Goal: Find specific page/section: Find specific page/section

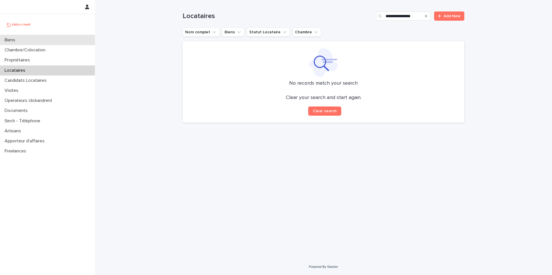
click at [37, 44] on div "Biens" at bounding box center [47, 40] width 95 height 10
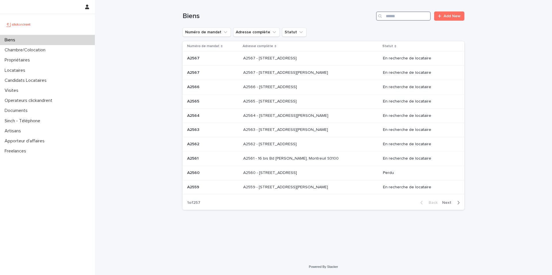
click at [396, 17] on input "Search" at bounding box center [403, 15] width 55 height 9
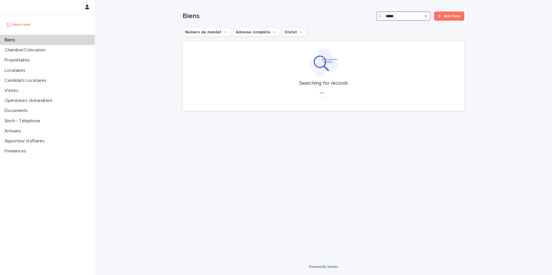
type input "*****"
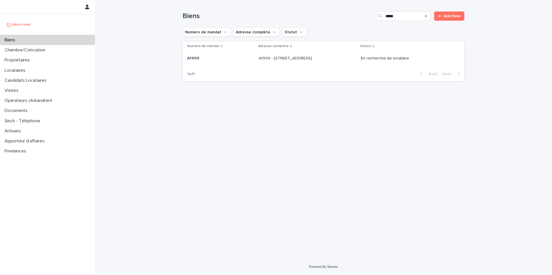
click at [313, 56] on p "A1999 - 12 Place Du Parc Aux Charrettes , Pontoise 95300" at bounding box center [286, 58] width 54 height 6
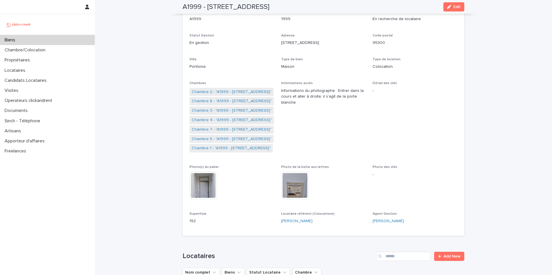
scroll to position [52, 0]
click at [226, 99] on link "Chambre 6 - "A1999 - 12 Place Du Parc Aux Charrettes , Pontoise 95300"" at bounding box center [232, 101] width 80 height 6
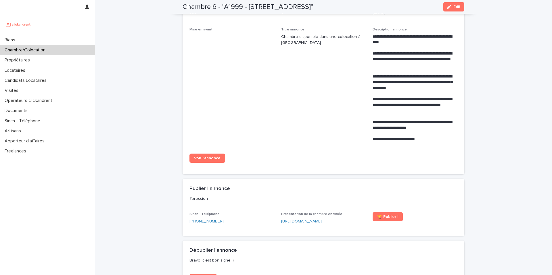
scroll to position [274, 0]
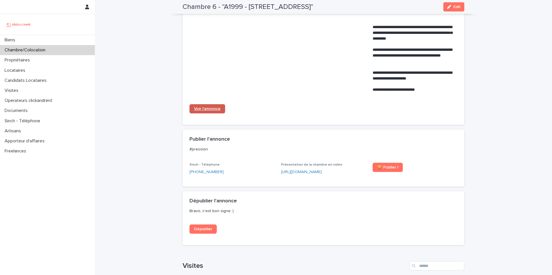
click at [207, 111] on span "Voir l'annonce" at bounding box center [207, 109] width 26 height 4
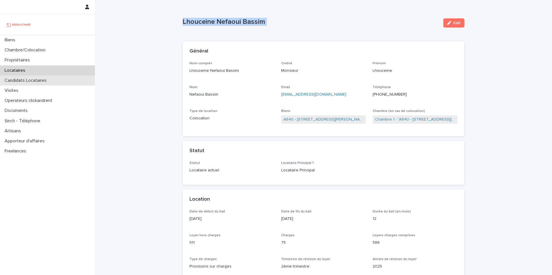
click at [59, 79] on div "Candidats Locataires" at bounding box center [47, 81] width 95 height 10
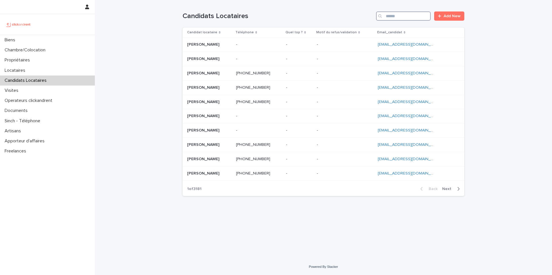
click at [409, 18] on input "Search" at bounding box center [403, 15] width 55 height 9
paste input "**********"
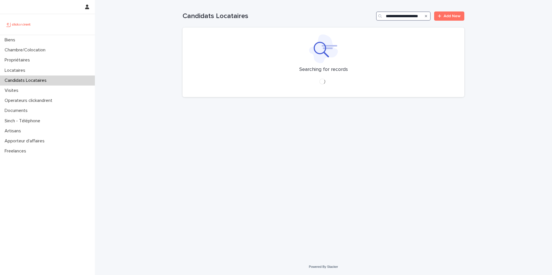
type input "**********"
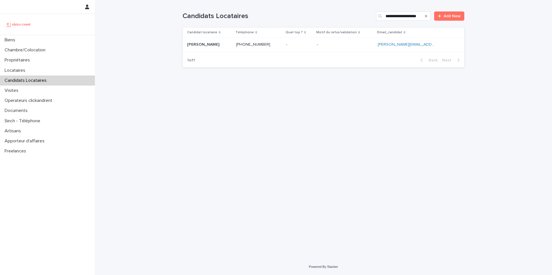
click at [357, 39] on td "- -" at bounding box center [344, 45] width 61 height 14
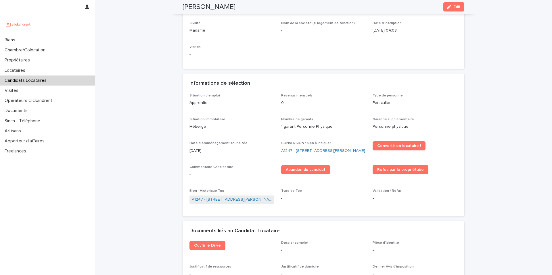
scroll to position [91, 0]
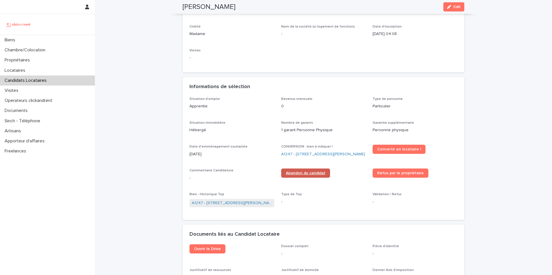
click at [316, 174] on span "Abandon du candidat" at bounding box center [306, 173] width 40 height 4
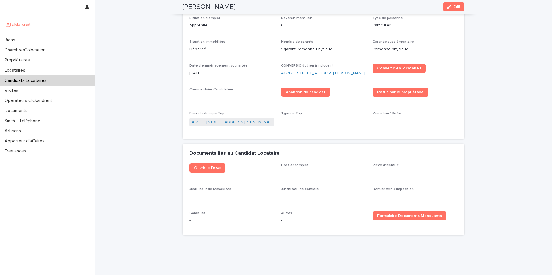
scroll to position [171, 0]
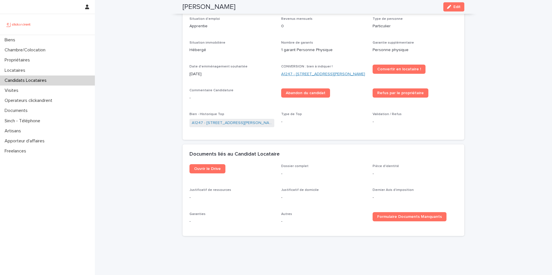
click at [293, 71] on link "A1247 - [STREET_ADDRESS][PERSON_NAME]" at bounding box center [323, 74] width 84 height 6
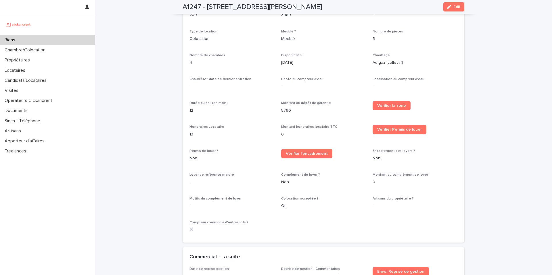
scroll to position [1551, 0]
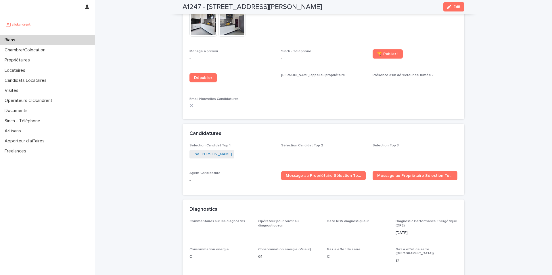
click at [308, 151] on div "Sélection Candidat Top 2 -" at bounding box center [323, 152] width 85 height 17
click at [290, 153] on span "Sélection Candidat Top 2 -" at bounding box center [323, 154] width 85 height 20
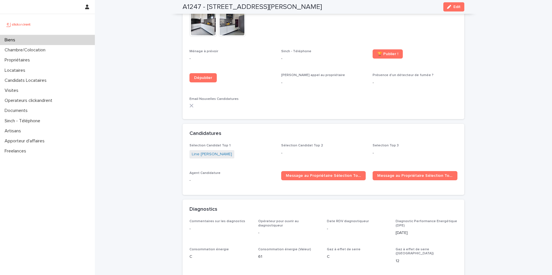
click at [82, 40] on div "Biens" at bounding box center [47, 40] width 95 height 10
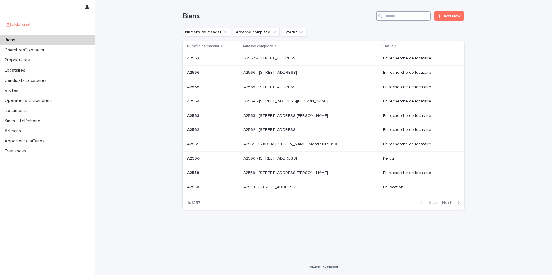
click at [397, 18] on input "Search" at bounding box center [403, 15] width 55 height 9
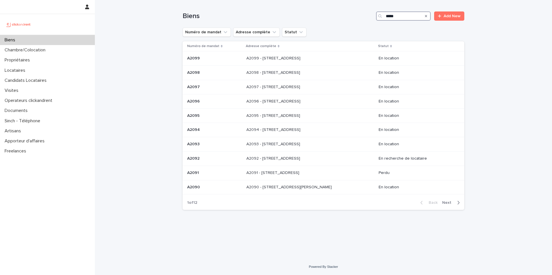
type input "*****"
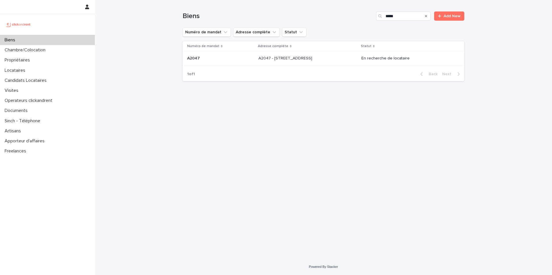
click at [343, 57] on p at bounding box center [306, 58] width 96 height 5
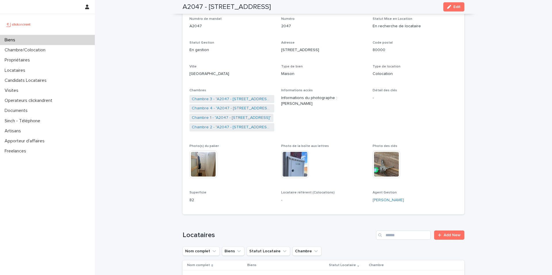
scroll to position [43, 0]
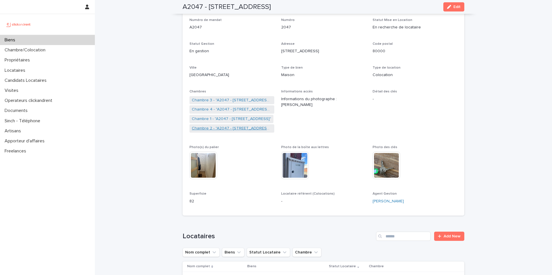
click at [222, 129] on link "Chambre 2 - "A2047 - [STREET_ADDRESS]"" at bounding box center [232, 129] width 80 height 6
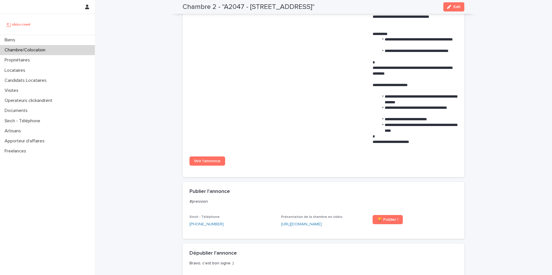
scroll to position [312, 0]
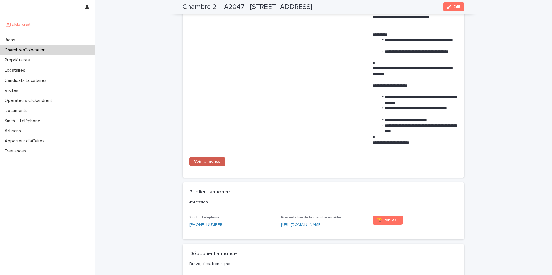
click at [211, 161] on span "Voir l'annonce" at bounding box center [207, 162] width 26 height 4
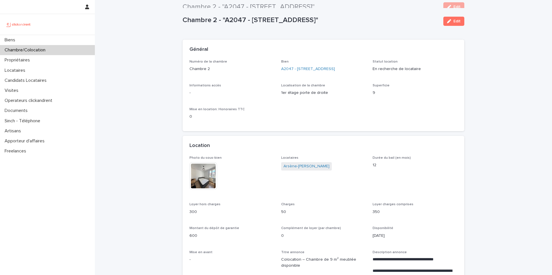
scroll to position [0, 0]
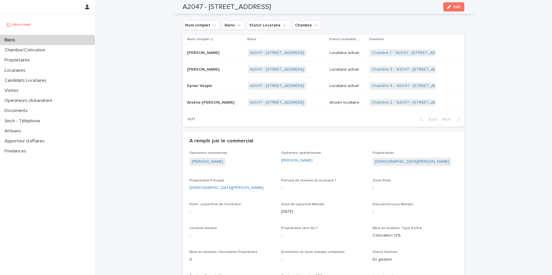
scroll to position [274, 0]
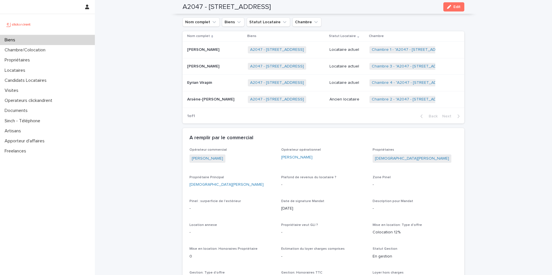
click at [336, 64] on p "Locataire actuel" at bounding box center [347, 66] width 36 height 5
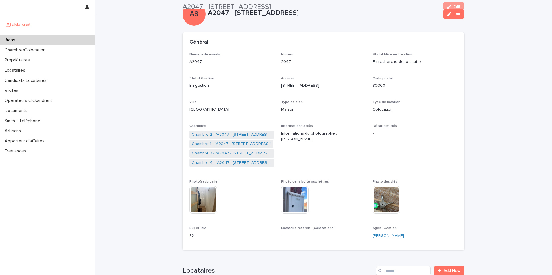
scroll to position [20, 0]
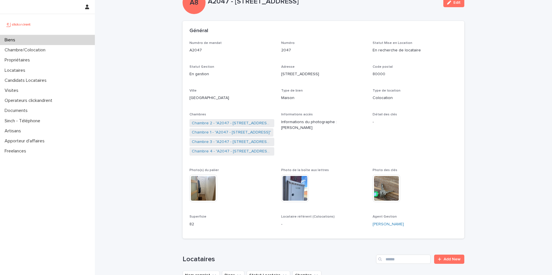
click at [243, 119] on span "Chambre 2 - "A2047 - [STREET_ADDRESS]"" at bounding box center [231, 123] width 85 height 8
click at [241, 124] on link "Chambre 2 - "A2047 - [STREET_ADDRESS]"" at bounding box center [232, 123] width 80 height 6
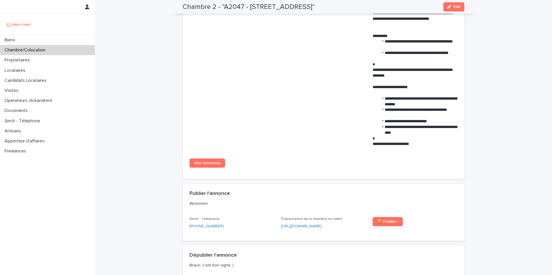
scroll to position [315, 0]
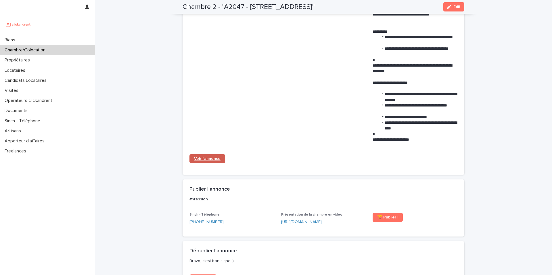
click at [220, 161] on link "Voir l'annonce" at bounding box center [207, 158] width 36 height 9
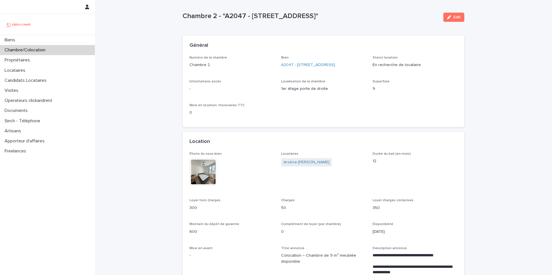
scroll to position [0, 0]
